Goal: Task Accomplishment & Management: Manage account settings

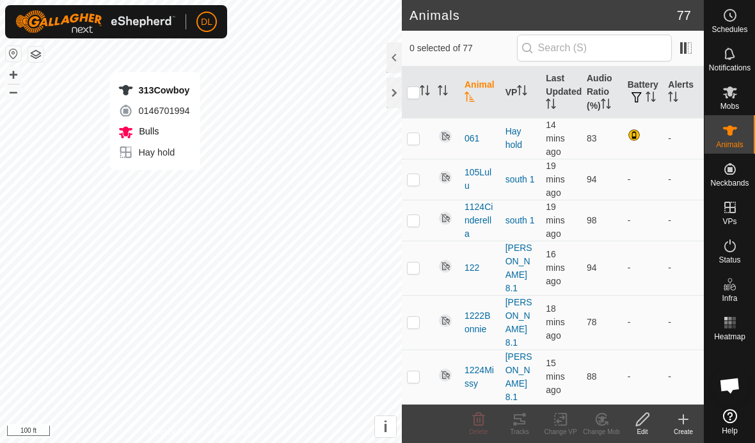
checkbox input "true"
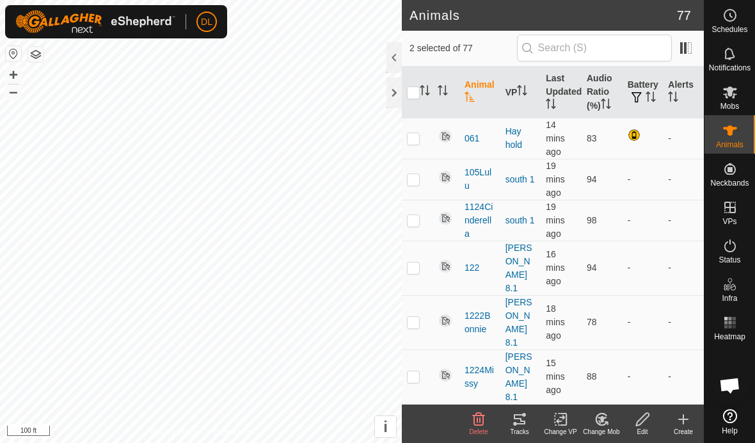
click at [518, 423] on icon at bounding box center [520, 419] width 12 height 10
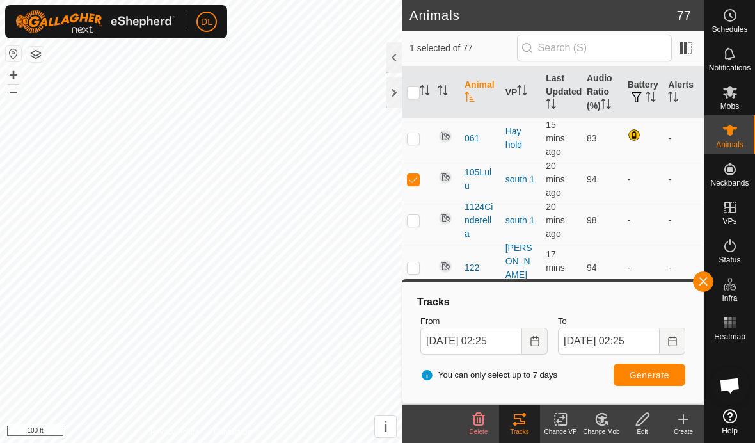
checkbox input "true"
checkbox input "false"
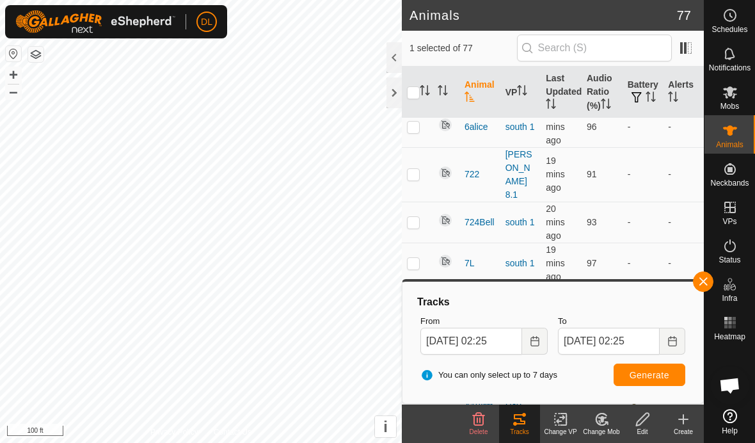
scroll to position [2724, 0]
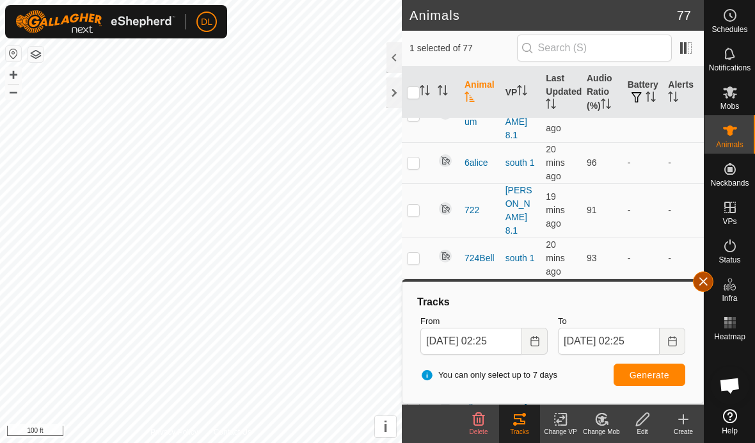
click at [698, 283] on button "button" at bounding box center [703, 281] width 20 height 20
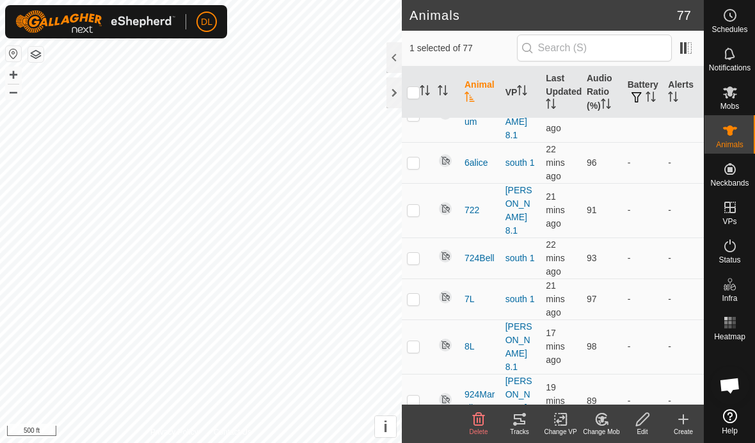
checkbox input "false"
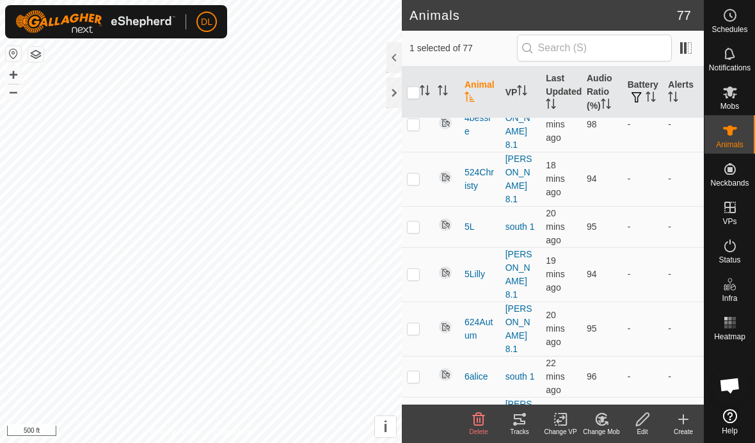
scroll to position [2463, 0]
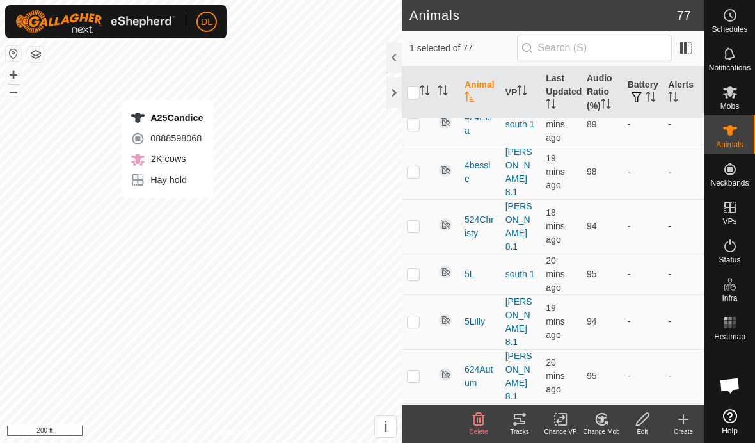
checkbox input "false"
checkbox input "true"
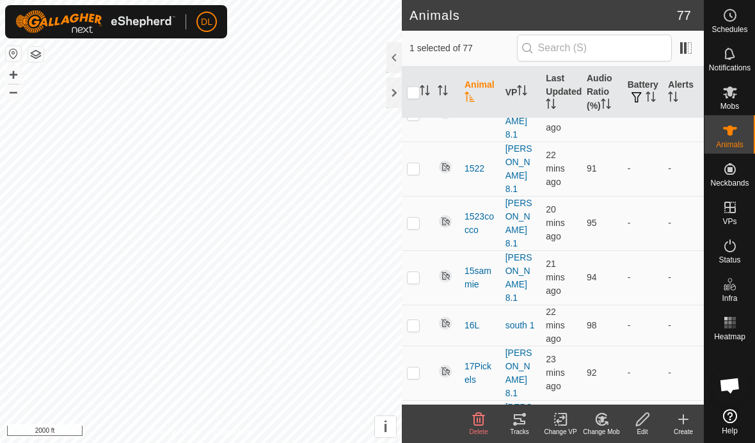
scroll to position [624, 0]
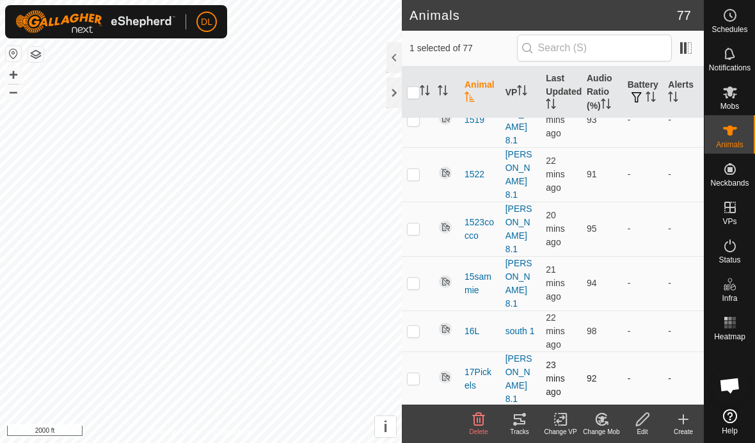
click at [414, 373] on p-checkbox at bounding box center [413, 378] width 13 height 10
checkbox input "false"
click at [518, 425] on icon at bounding box center [519, 418] width 15 height 15
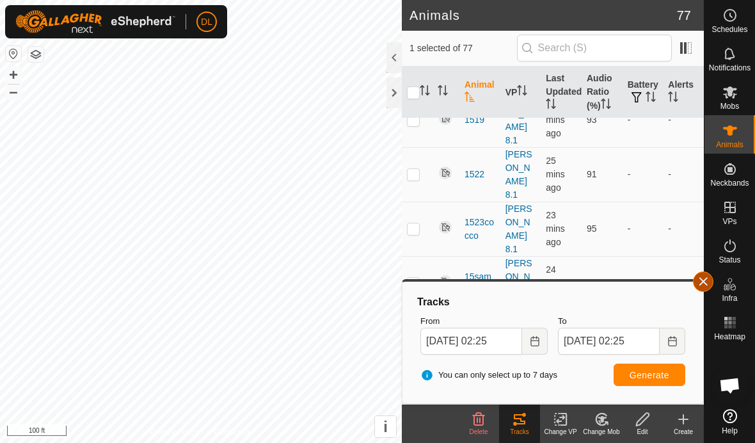
click at [706, 283] on button "button" at bounding box center [703, 281] width 20 height 20
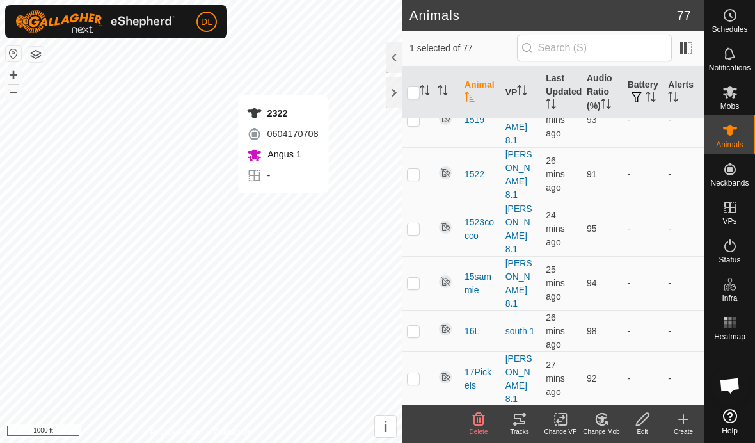
checkbox input "false"
